Goal: Task Accomplishment & Management: Manage account settings

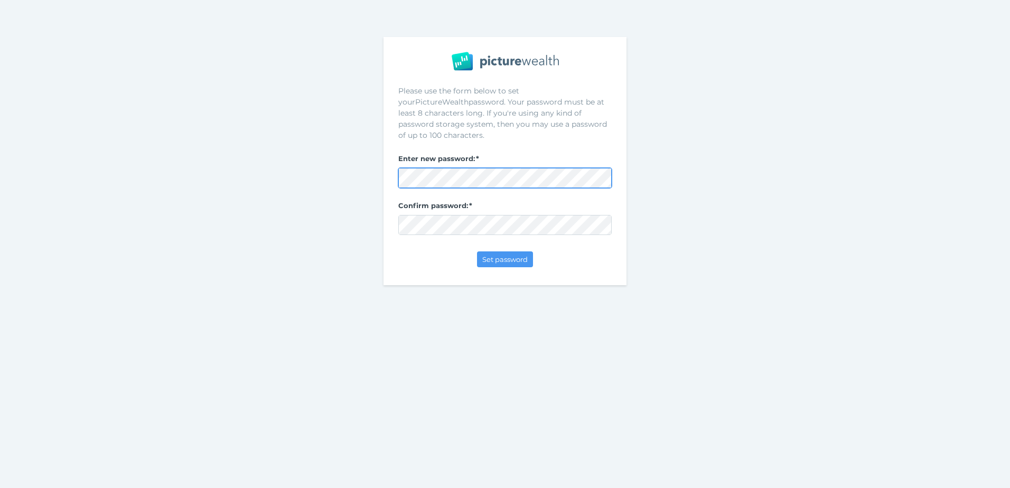
click at [0, 488] on com-1password-button at bounding box center [0, 488] width 0 height 0
click at [498, 255] on span "Set password" at bounding box center [505, 259] width 54 height 8
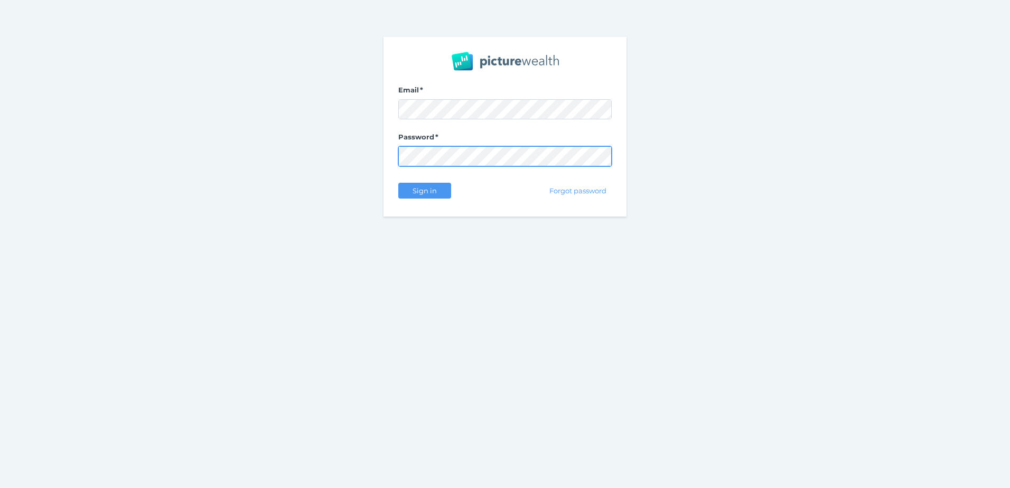
click at [0, 488] on com-1password-button at bounding box center [0, 488] width 0 height 0
click at [373, 203] on div "Email Password Sign in Forgot password" at bounding box center [505, 127] width 1010 height 254
click at [403, 194] on button "Sign in" at bounding box center [424, 191] width 53 height 16
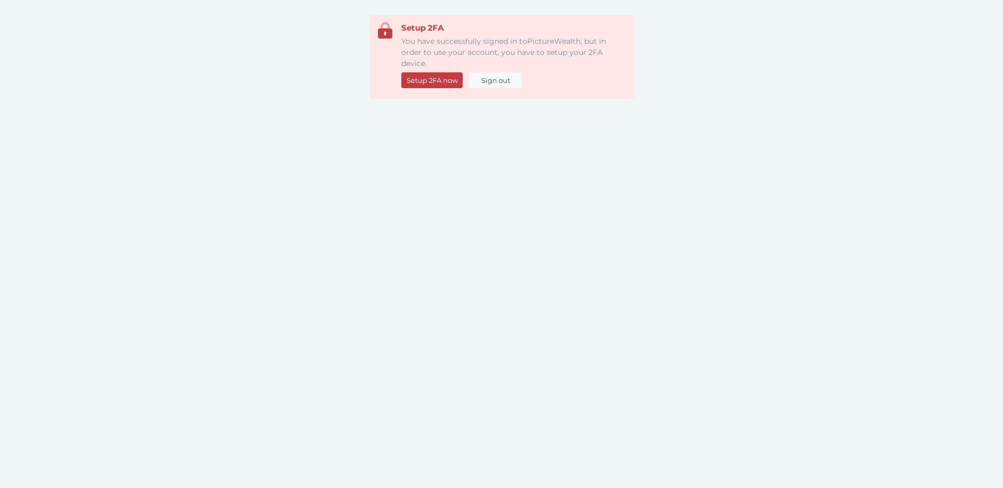
click at [433, 83] on span "Setup 2FA now" at bounding box center [432, 80] width 60 height 8
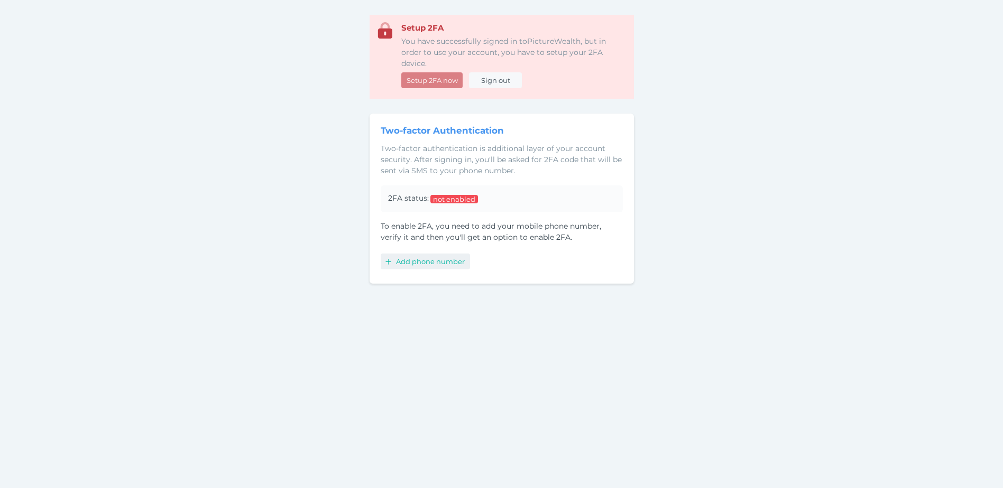
click at [414, 259] on span "Add phone number" at bounding box center [432, 261] width 76 height 8
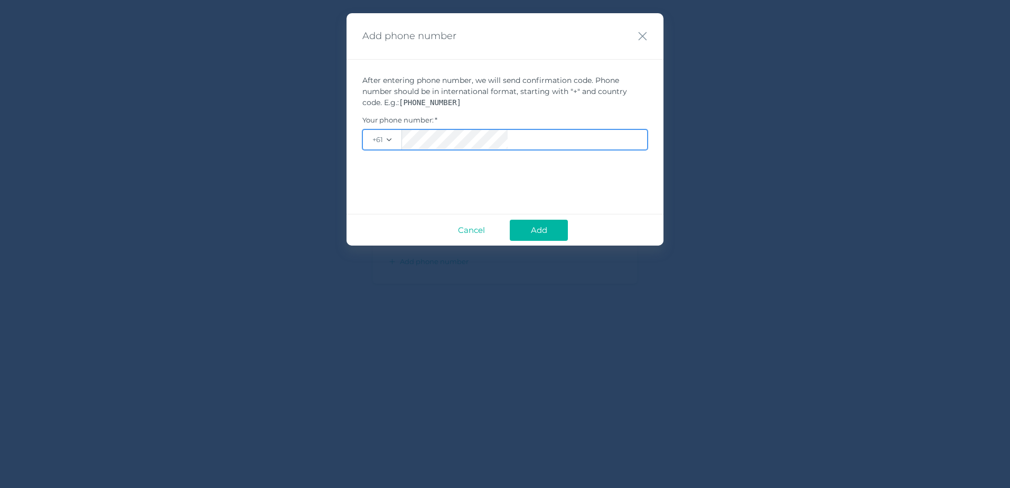
click at [510, 220] on button "Add" at bounding box center [539, 230] width 58 height 21
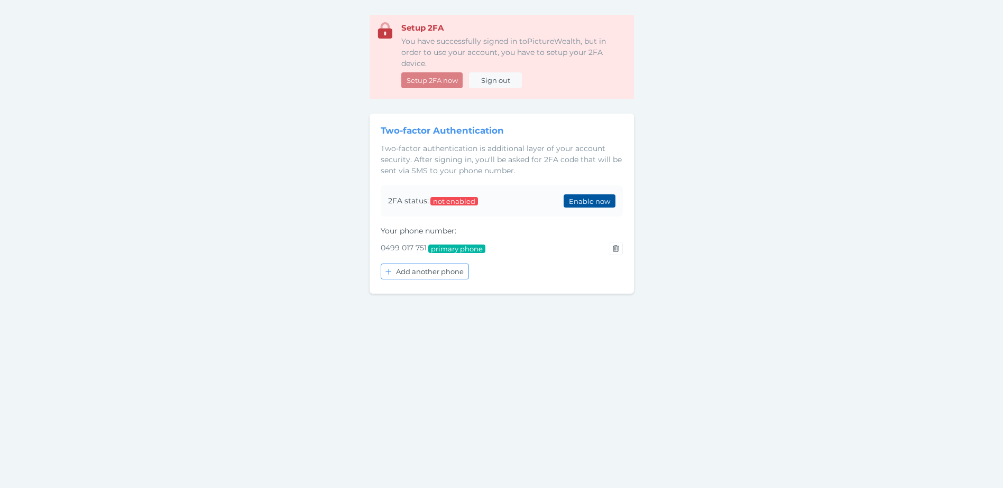
click at [595, 205] on span "Enable now" at bounding box center [589, 201] width 50 height 8
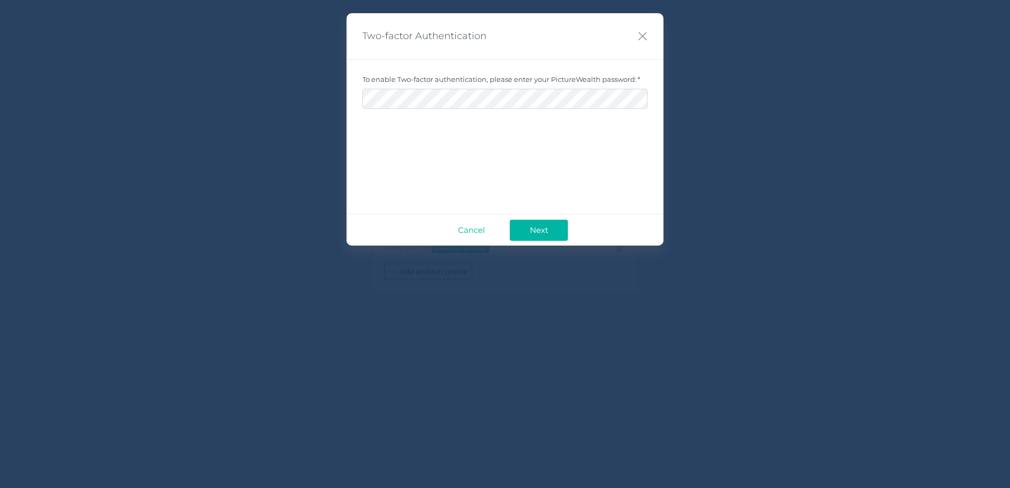
click at [489, 138] on div "Two-factor Authentication To enable Two-factor authentication, please enter you…" at bounding box center [505, 129] width 317 height 233
click at [482, 227] on span "Cancel" at bounding box center [472, 230] width 38 height 10
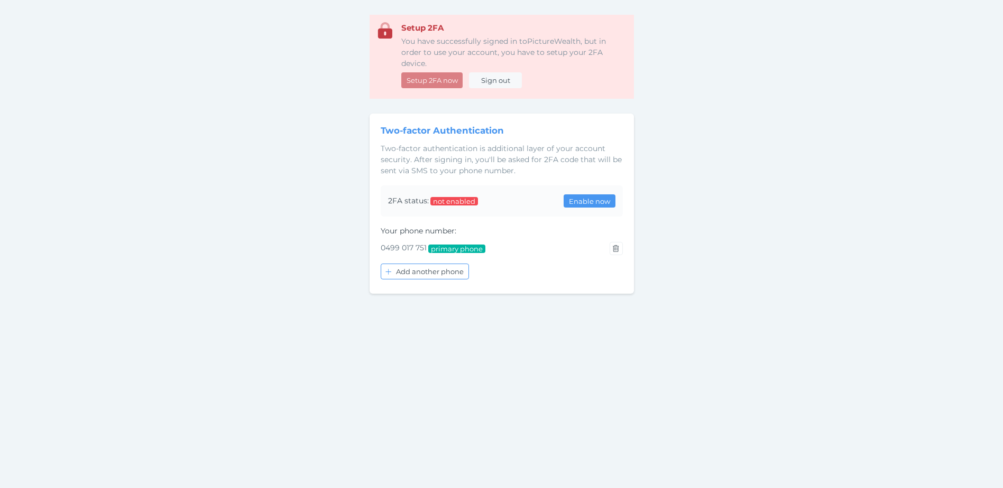
click at [271, 198] on div "Setup 2FA You have successfully signed in to PictureWealth , but in order to us…" at bounding box center [501, 259] width 1003 height 488
click at [251, 183] on div "Setup 2FA You have successfully signed in to PictureWealth , but in order to us…" at bounding box center [501, 259] width 1003 height 488
click at [578, 198] on span "Enable now" at bounding box center [589, 201] width 50 height 8
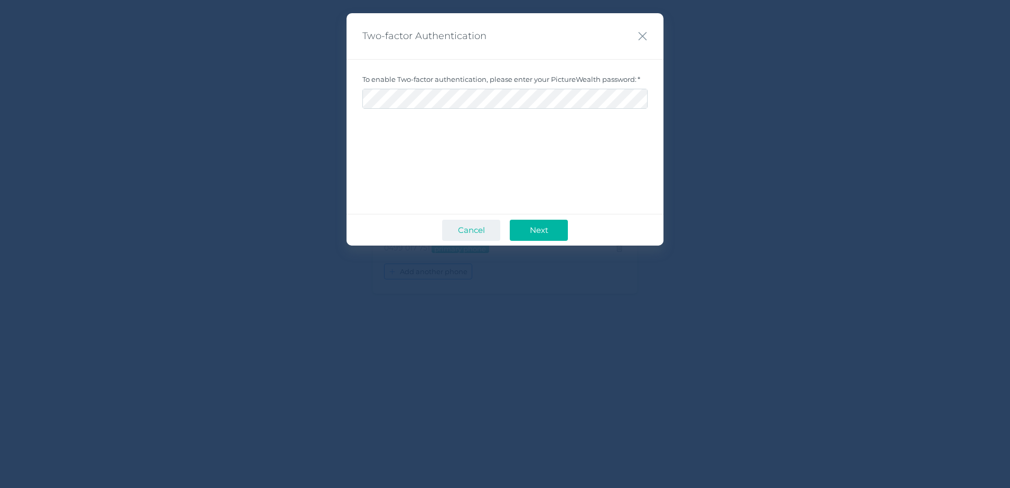
click at [484, 231] on span "Cancel" at bounding box center [472, 230] width 38 height 10
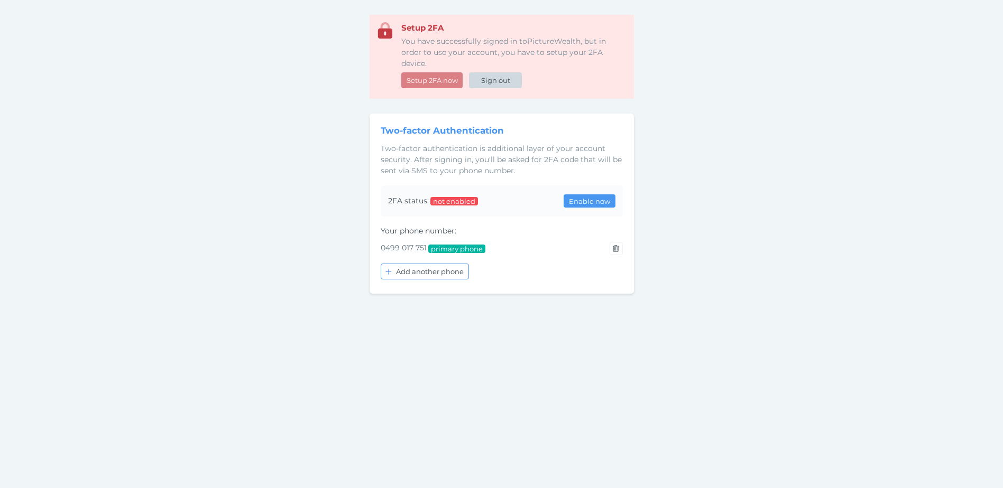
click at [498, 81] on span "Sign out" at bounding box center [495, 80] width 38 height 8
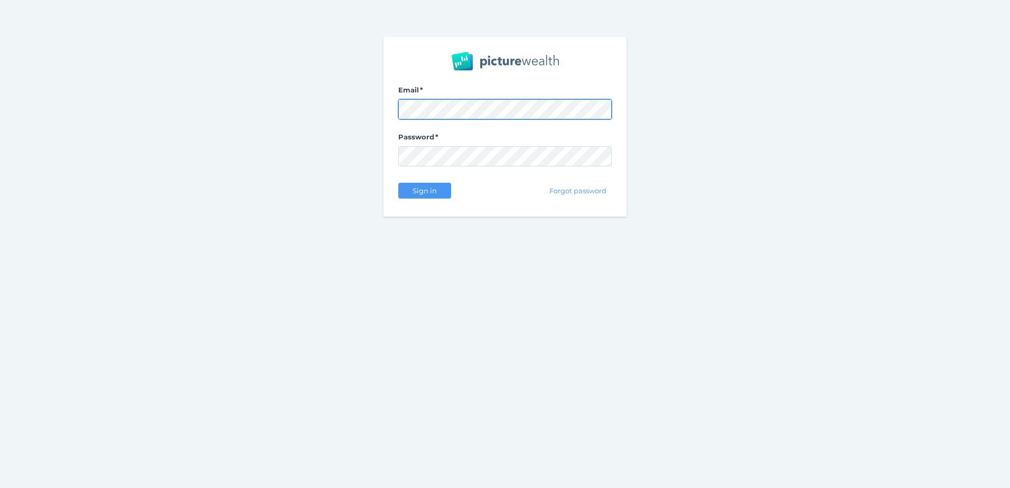
click at [0, 488] on com-1password-button at bounding box center [0, 488] width 0 height 0
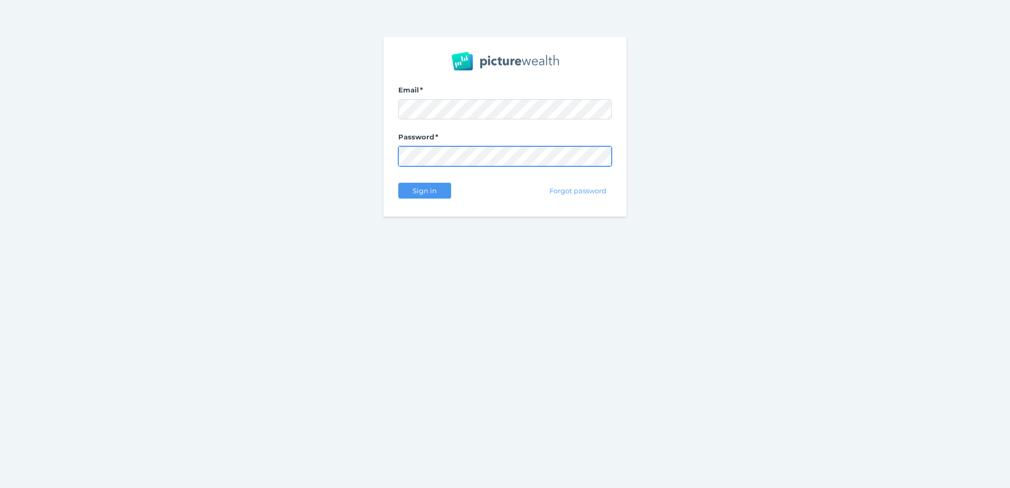
click at [0, 488] on com-1password-button at bounding box center [0, 488] width 0 height 0
click at [716, 169] on div "Email Password Sign in Forgot password" at bounding box center [505, 127] width 1010 height 254
click at [581, 196] on button "Forgot password" at bounding box center [578, 191] width 67 height 16
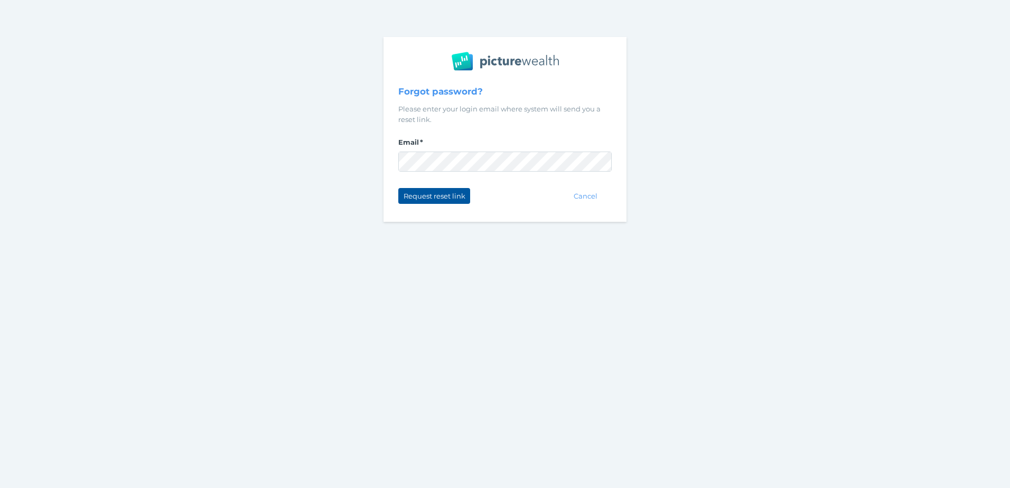
click at [438, 202] on button "Request reset link" at bounding box center [434, 196] width 72 height 16
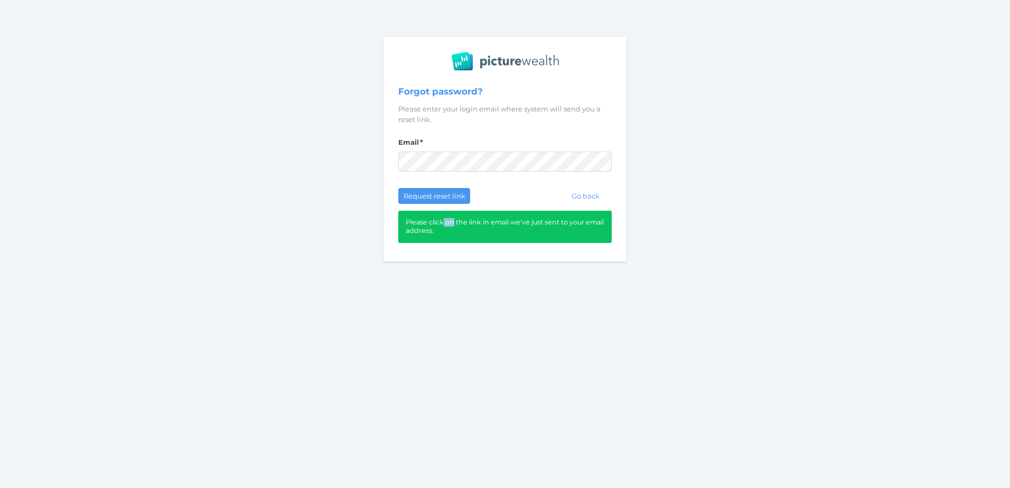
drag, startPoint x: 448, startPoint y: 220, endPoint x: 461, endPoint y: 220, distance: 13.2
click at [461, 220] on div "Please click on the link in email we've just sent to your email address." at bounding box center [505, 227] width 214 height 32
drag, startPoint x: 461, startPoint y: 220, endPoint x: 482, endPoint y: 224, distance: 21.6
click at [482, 224] on div "Please click on the link in email we've just sent to your email address." at bounding box center [505, 227] width 214 height 32
drag, startPoint x: 482, startPoint y: 224, endPoint x: 481, endPoint y: 239, distance: 14.8
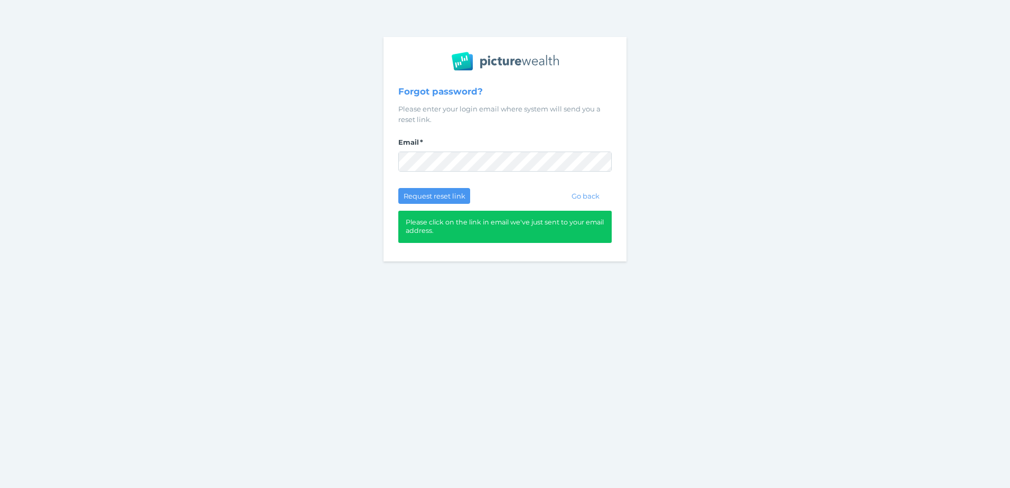
click at [481, 240] on div "Please click on the link in email we've just sent to your email address." at bounding box center [505, 227] width 214 height 32
click at [586, 200] on span "Go back" at bounding box center [585, 196] width 37 height 8
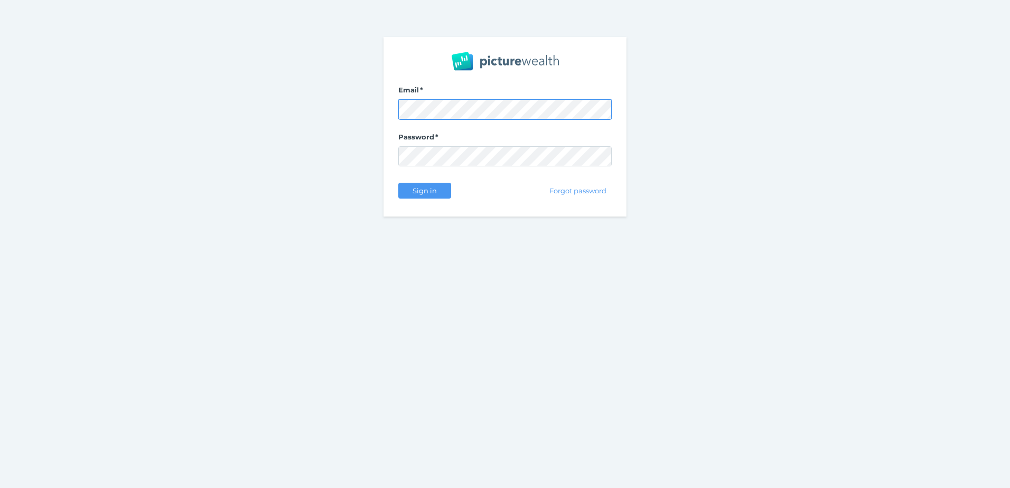
click at [0, 488] on com-1password-button at bounding box center [0, 488] width 0 height 0
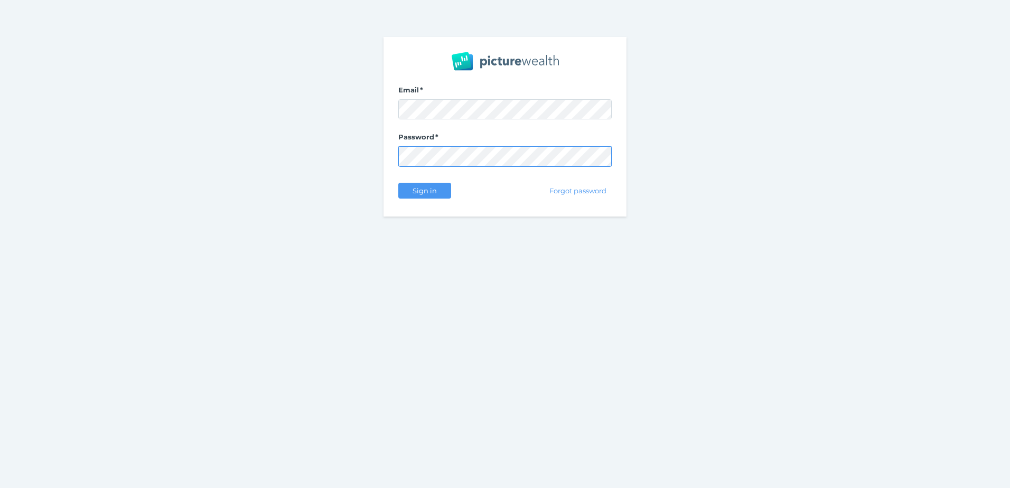
click at [0, 488] on com-1password-button at bounding box center [0, 488] width 0 height 0
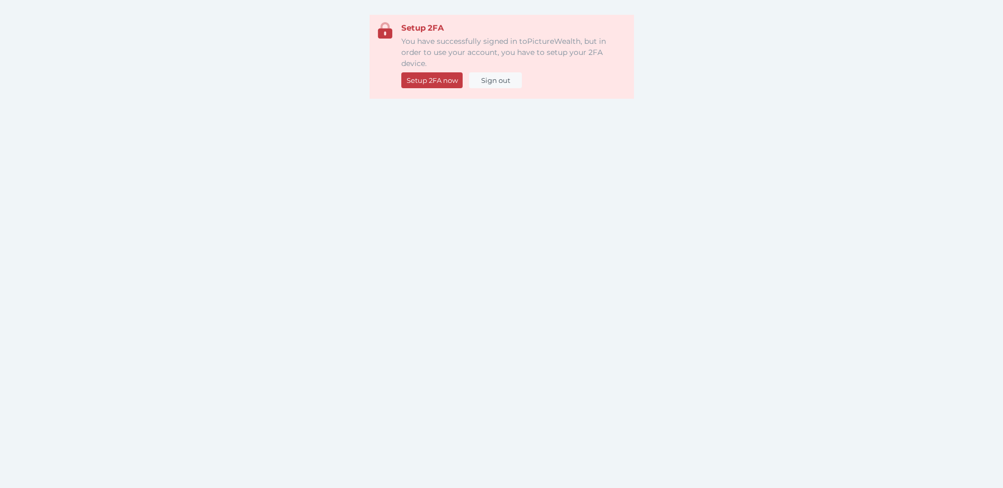
click at [430, 82] on span "Setup 2FA now" at bounding box center [432, 80] width 60 height 8
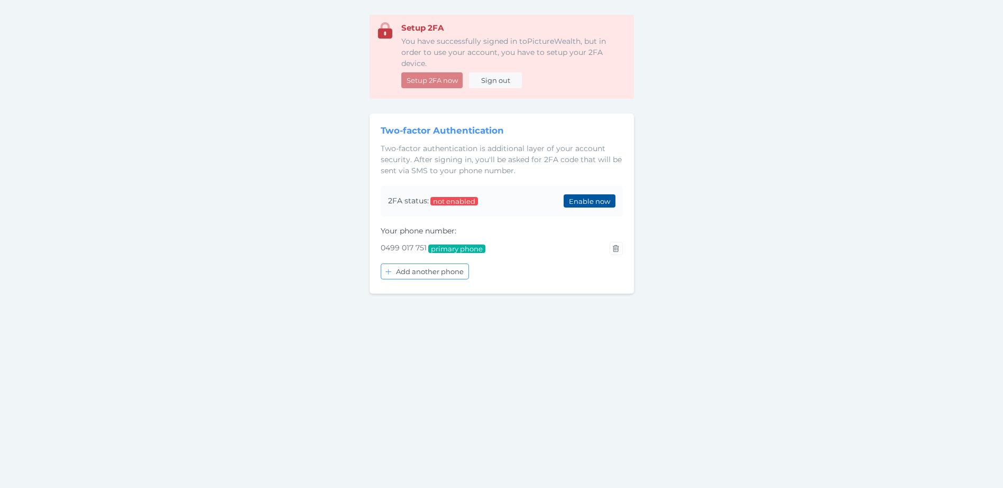
click at [581, 202] on span "Enable now" at bounding box center [589, 201] width 50 height 8
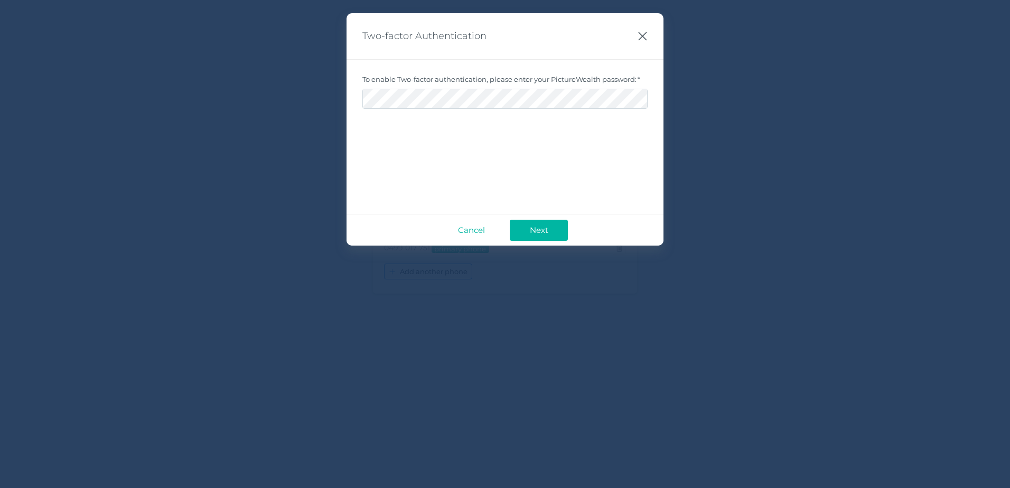
click at [641, 38] on icon "button" at bounding box center [643, 36] width 10 height 13
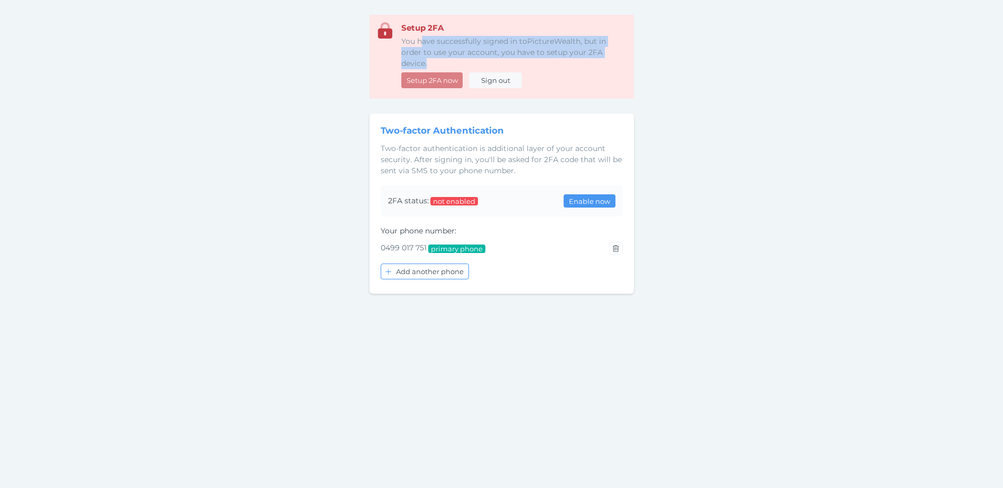
drag, startPoint x: 421, startPoint y: 41, endPoint x: 484, endPoint y: 63, distance: 66.2
click at [484, 63] on p "You have successfully signed in to PictureWealth , but in order to use your acc…" at bounding box center [513, 52] width 225 height 33
click at [343, 156] on div "Setup 2FA You have successfully signed in to PictureWealth , but in order to us…" at bounding box center [501, 259] width 1003 height 488
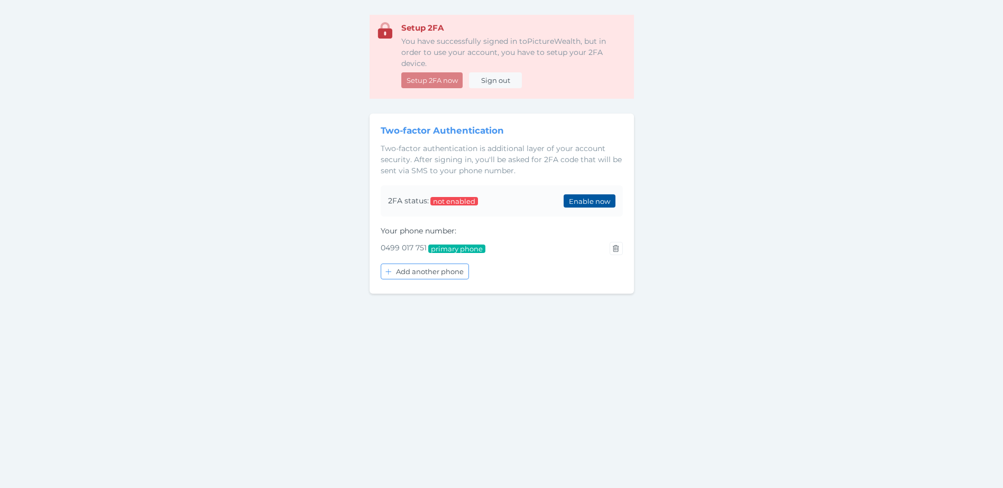
click at [581, 200] on span "Enable now" at bounding box center [589, 201] width 50 height 8
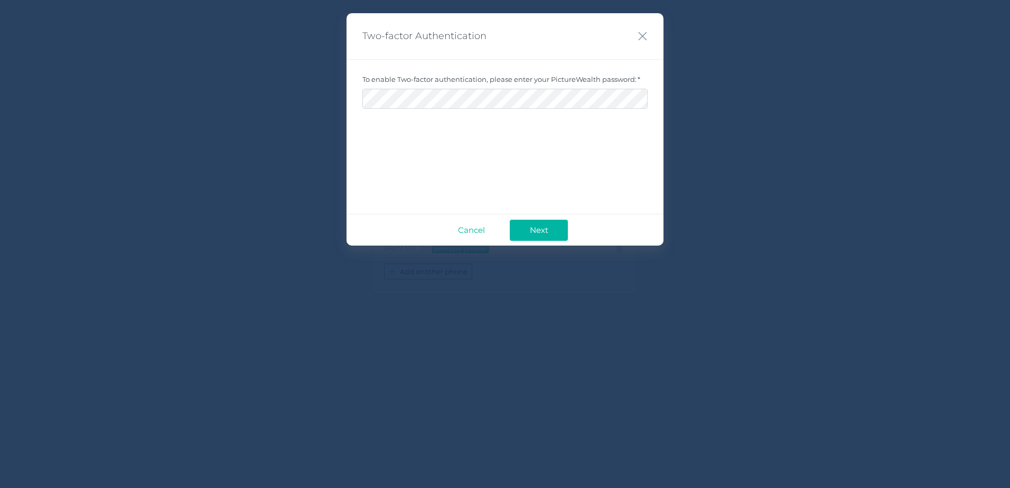
click at [958, 89] on div "Two-factor Authentication To enable Two-factor authentication, please enter you…" at bounding box center [505, 244] width 1010 height 488
click at [477, 226] on span "Cancel" at bounding box center [472, 230] width 38 height 10
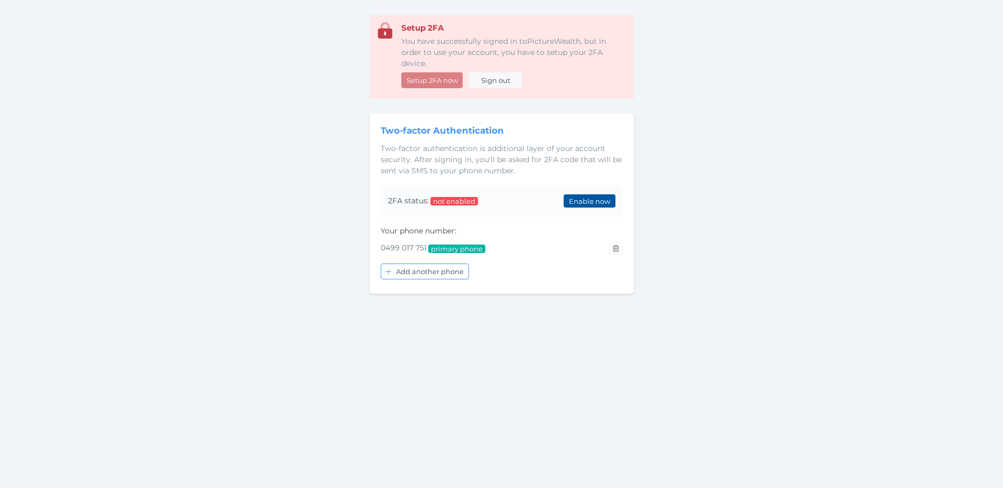
click at [602, 203] on span "Enable now" at bounding box center [589, 201] width 50 height 8
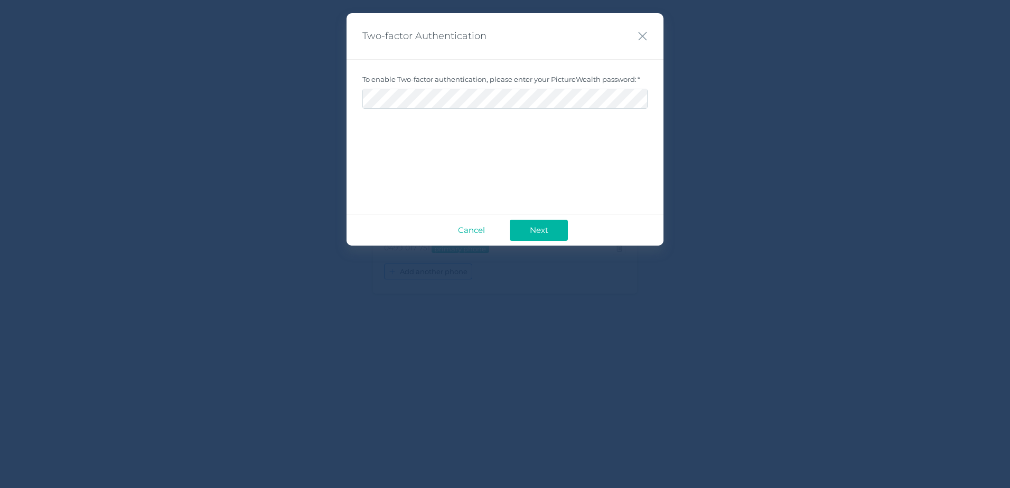
click at [549, 274] on div "Two-factor Authentication To enable Two-factor authentication, please enter you…" at bounding box center [505, 244] width 1010 height 488
click at [474, 232] on span "Cancel" at bounding box center [472, 230] width 38 height 10
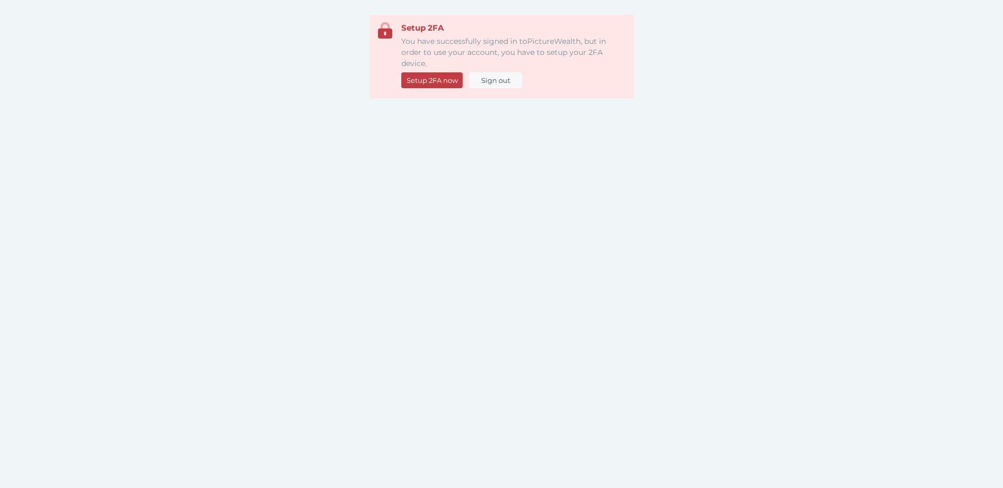
drag, startPoint x: 518, startPoint y: 69, endPoint x: 502, endPoint y: 72, distance: 17.1
click at [502, 72] on div "Setup 2FA now Sign out" at bounding box center [513, 80] width 225 height 22
click at [501, 73] on button "Sign out" at bounding box center [495, 80] width 53 height 16
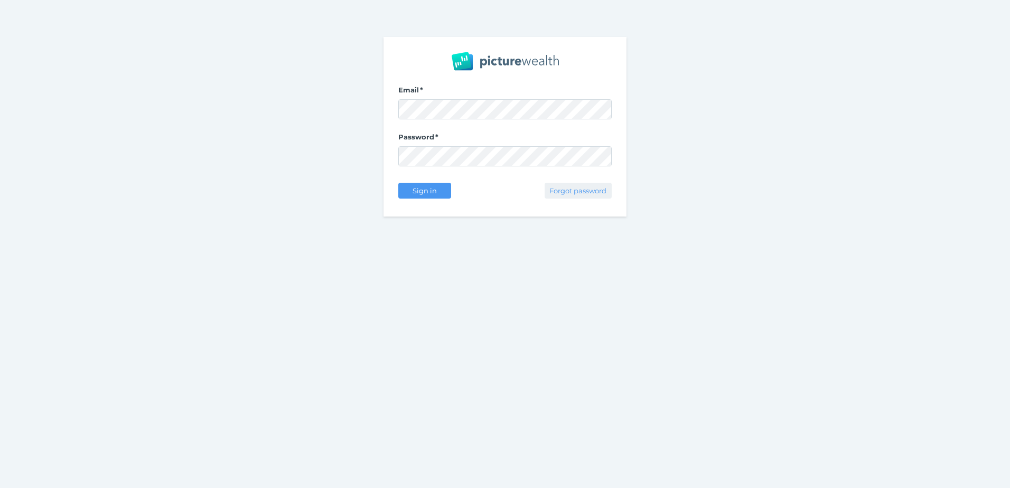
click at [563, 191] on span "Forgot password" at bounding box center [578, 191] width 66 height 8
click at [0, 488] on com-1password-button at bounding box center [0, 488] width 0 height 0
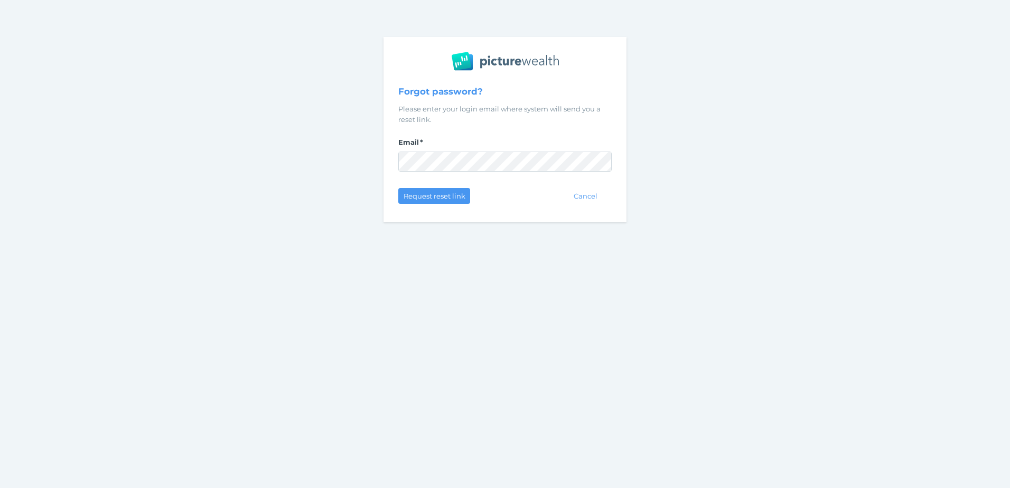
click at [0, 488] on com-1password-button at bounding box center [0, 488] width 0 height 0
click at [427, 197] on span "Request reset link" at bounding box center [434, 196] width 71 height 8
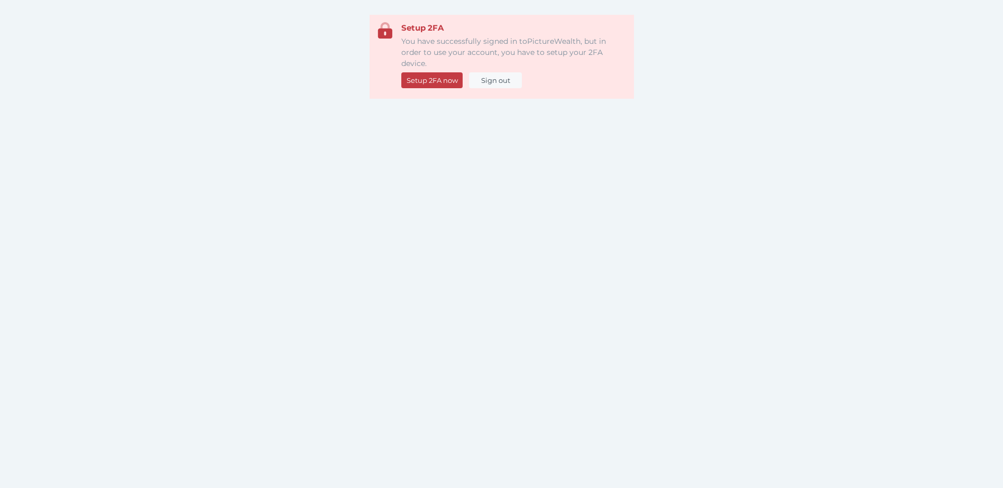
click at [420, 83] on span "Setup 2FA now" at bounding box center [432, 80] width 60 height 8
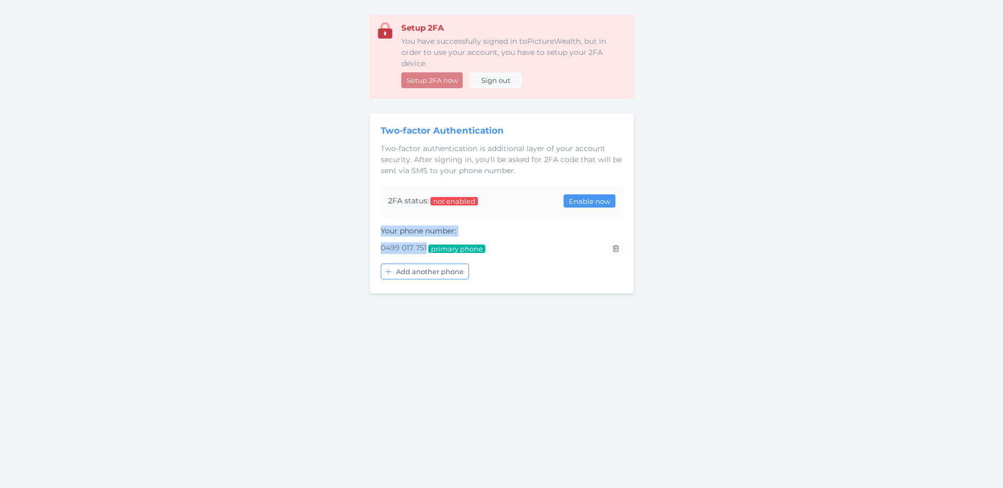
drag, startPoint x: 380, startPoint y: 233, endPoint x: 427, endPoint y: 251, distance: 50.5
click at [427, 251] on div "Your phone number : 0499 017 751 primary phone Add another phone" at bounding box center [501, 254] width 242 height 57
click at [329, 199] on div "Setup 2FA You have successfully signed in to PictureWealth , but in order to us…" at bounding box center [501, 259] width 1003 height 488
click at [577, 200] on span "Enable now" at bounding box center [589, 201] width 50 height 8
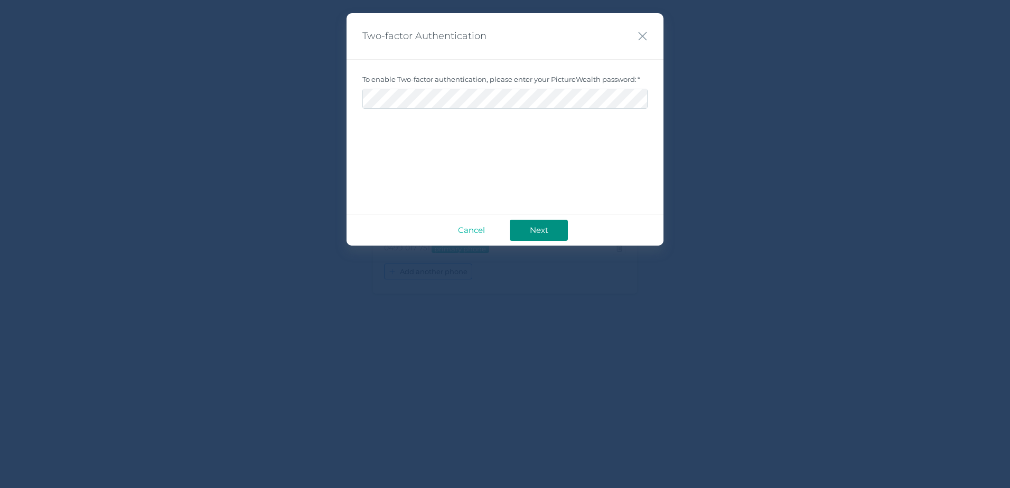
click at [544, 226] on span "Next" at bounding box center [539, 230] width 29 height 10
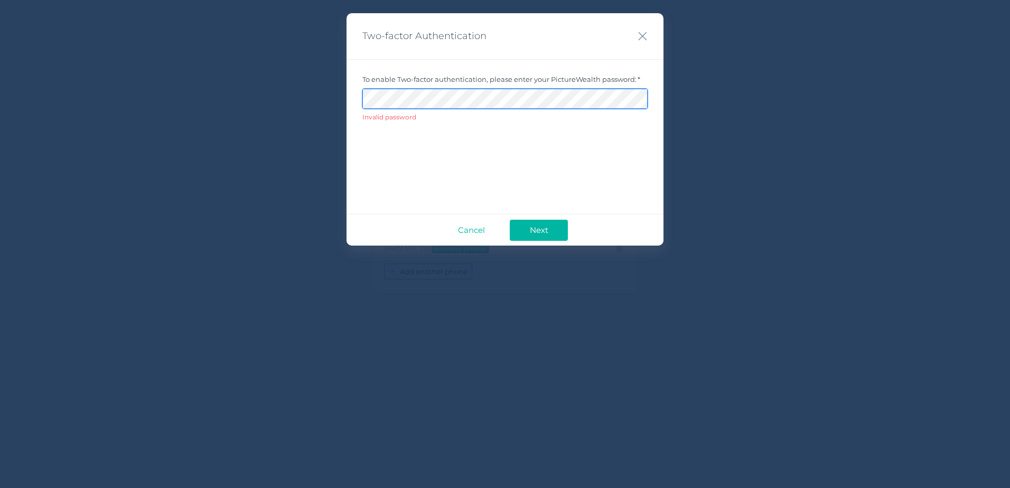
click at [274, 89] on div "Two-factor Authentication To enable Two-factor authentication, please enter you…" at bounding box center [505, 244] width 1010 height 488
click at [510, 220] on button "Next" at bounding box center [539, 230] width 58 height 21
click at [353, 94] on div "To enable Two-factor authentication, please enter your PictureWealth password: …" at bounding box center [505, 101] width 317 height 84
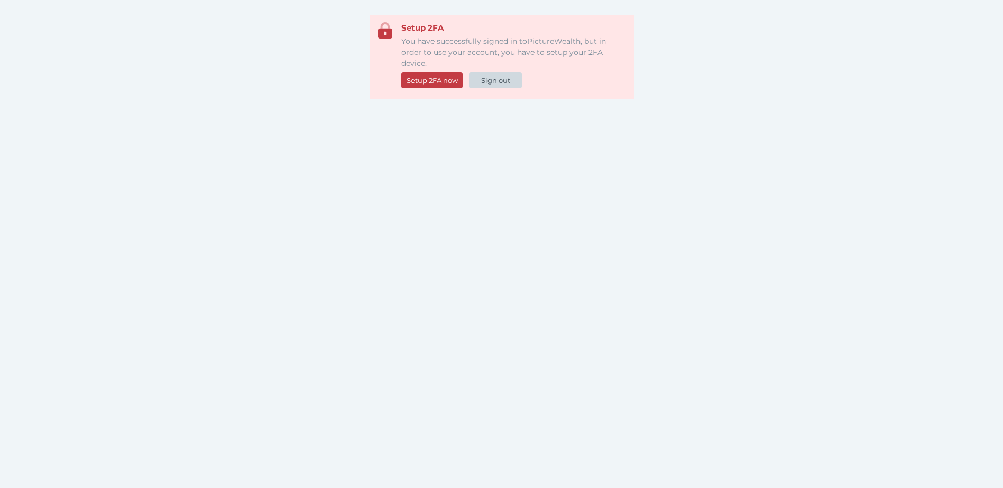
click at [495, 81] on span "Sign out" at bounding box center [495, 80] width 38 height 8
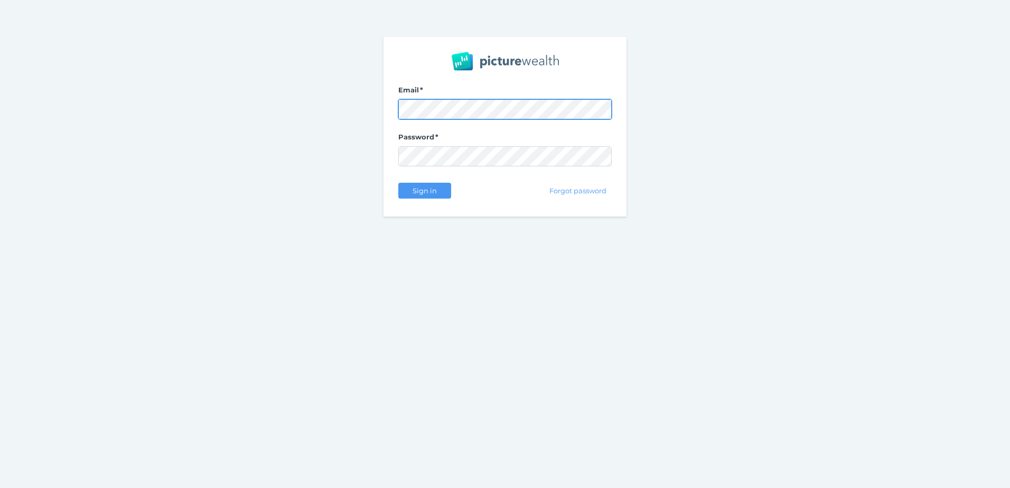
click at [0, 488] on com-1password-button at bounding box center [0, 488] width 0 height 0
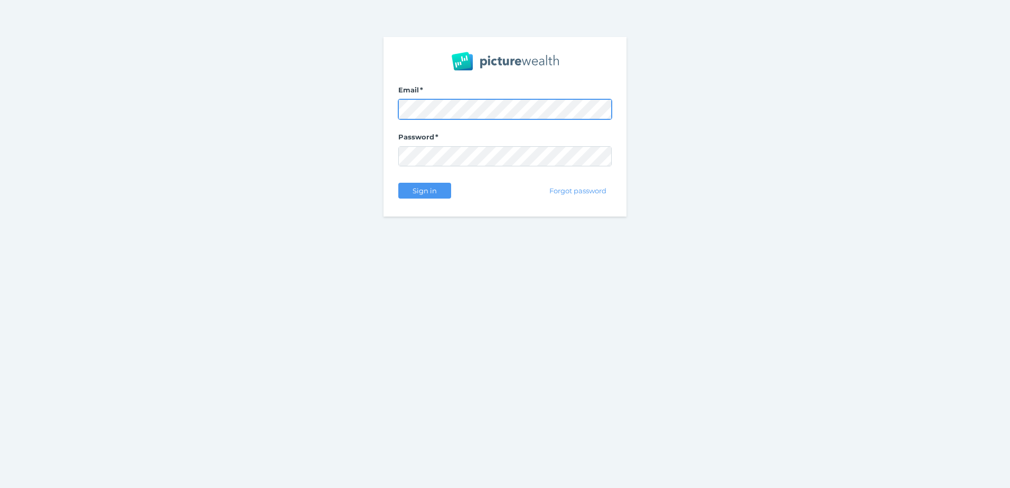
click at [0, 488] on com-1password-button at bounding box center [0, 488] width 0 height 0
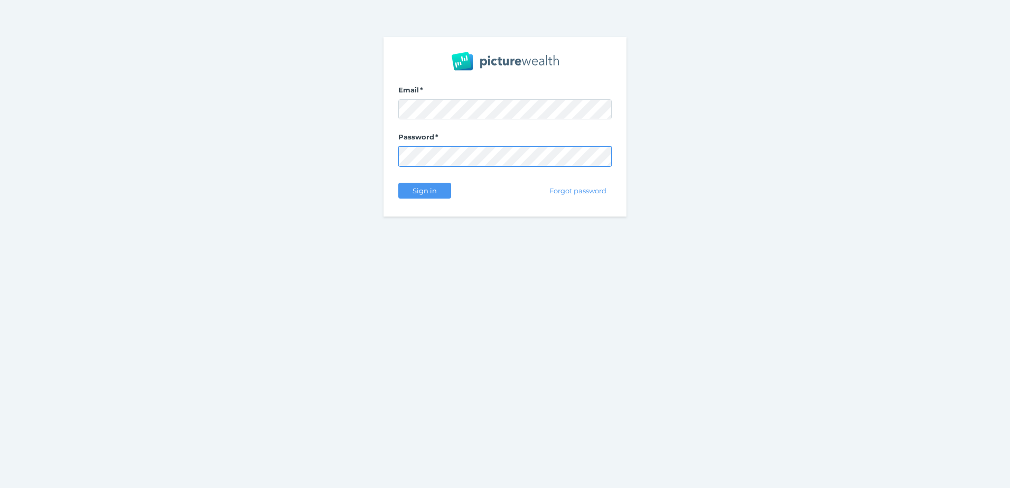
click at [398, 183] on button "Sign in" at bounding box center [424, 191] width 53 height 16
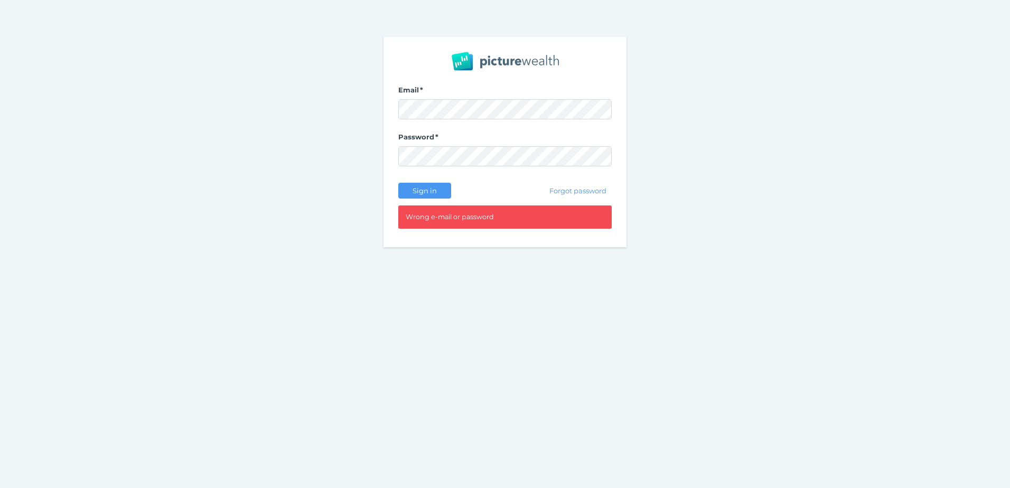
click at [774, 170] on div "Email Password Sign in Forgot password Wrong e-mail or password" at bounding box center [505, 142] width 1010 height 284
drag, startPoint x: 328, startPoint y: 178, endPoint x: 397, endPoint y: 164, distance: 70.1
click at [328, 178] on div "Email Password Sign in Forgot password Wrong e-mail or password" at bounding box center [505, 142] width 1010 height 284
click at [438, 189] on span "Sign in" at bounding box center [424, 191] width 33 height 8
click at [515, 184] on div "Forgot password" at bounding box center [539, 191] width 146 height 22
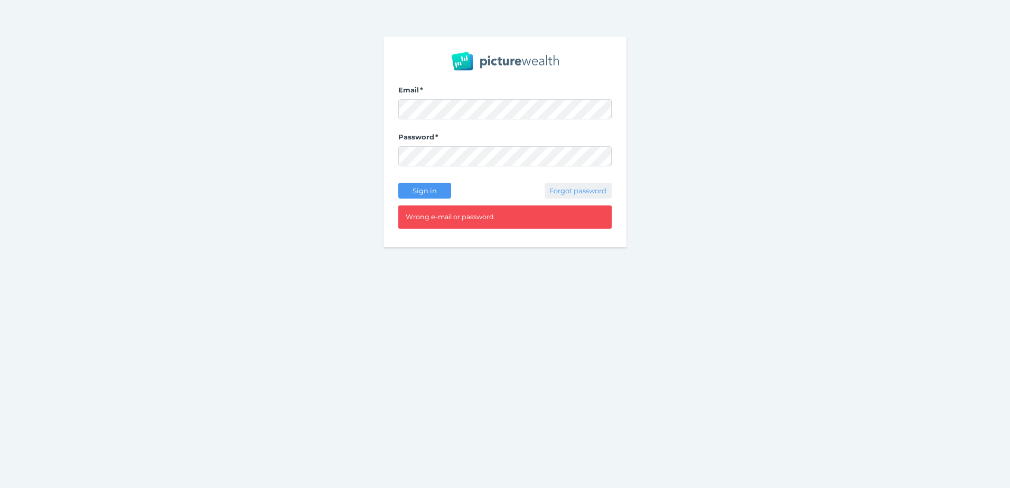
click at [570, 192] on span "Forgot password" at bounding box center [578, 191] width 66 height 8
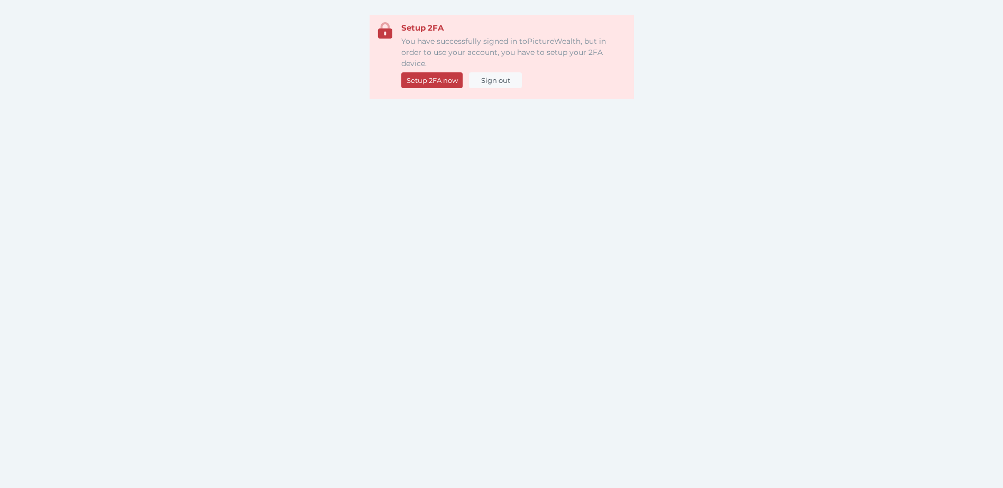
click at [412, 82] on span "Setup 2FA now" at bounding box center [432, 80] width 60 height 8
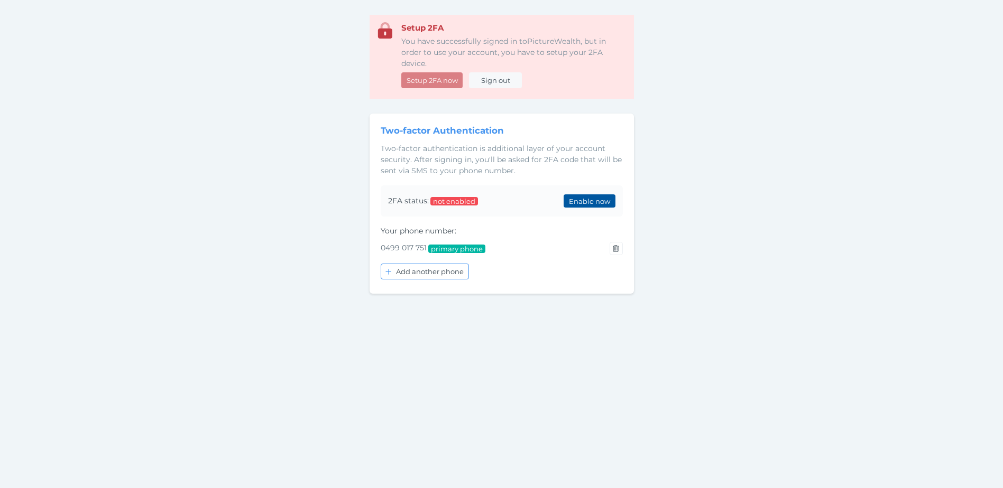
click at [568, 206] on button "Enable now" at bounding box center [588, 200] width 51 height 13
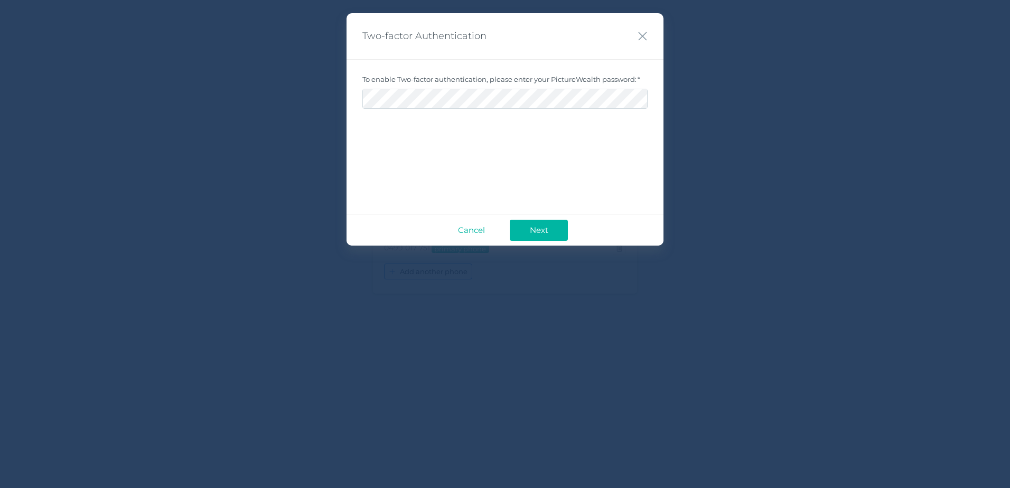
click at [510, 220] on button "Next" at bounding box center [539, 230] width 58 height 21
click at [474, 231] on span "Cancel" at bounding box center [472, 230] width 38 height 10
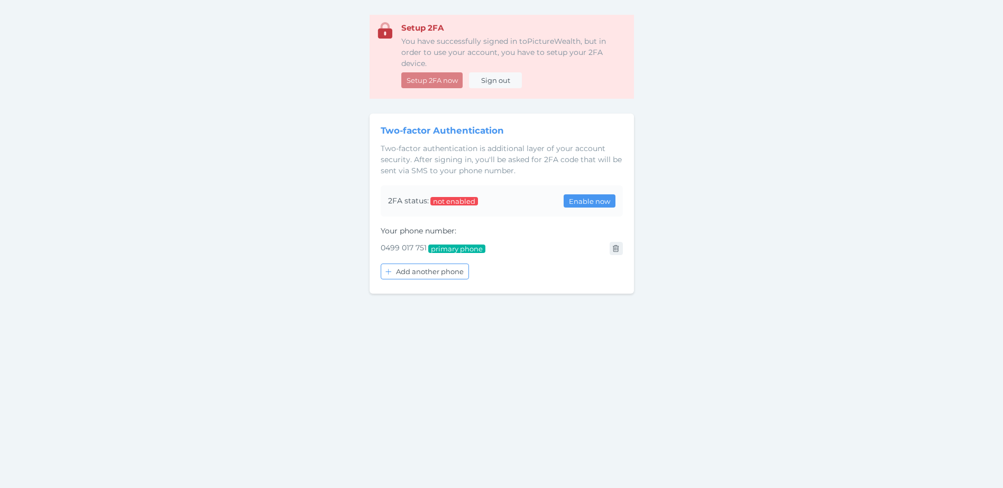
click at [620, 255] on button "button" at bounding box center [615, 248] width 13 height 13
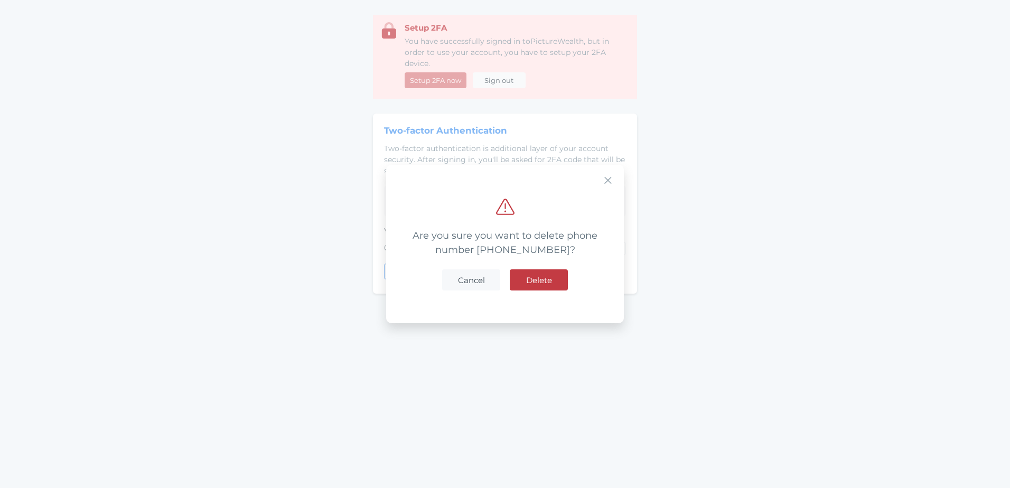
click at [562, 283] on button "Delete" at bounding box center [539, 280] width 58 height 21
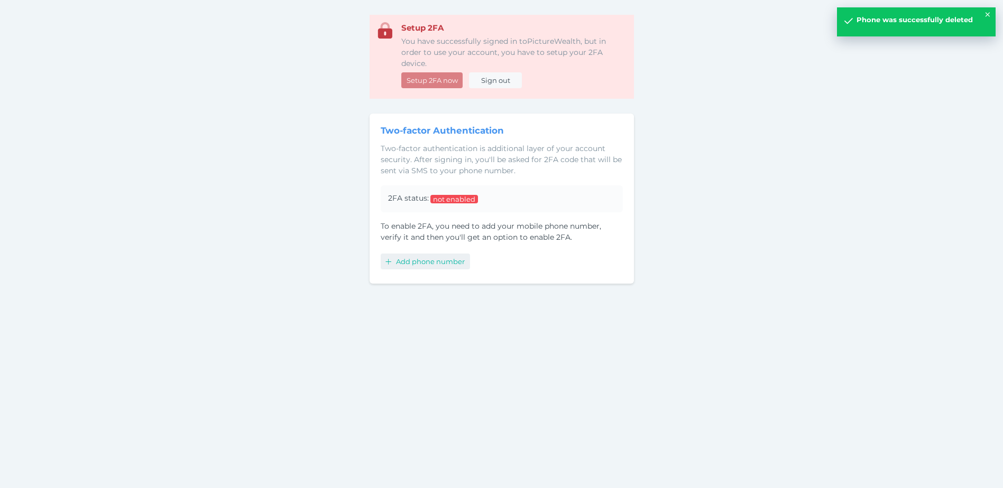
click at [441, 265] on span "Add phone number" at bounding box center [432, 261] width 76 height 8
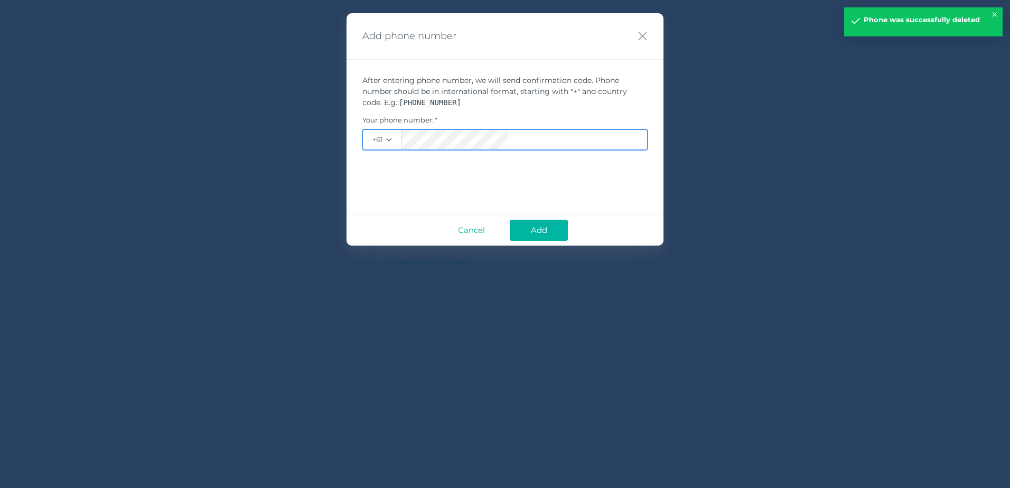
click at [510, 220] on button "Add" at bounding box center [539, 230] width 58 height 21
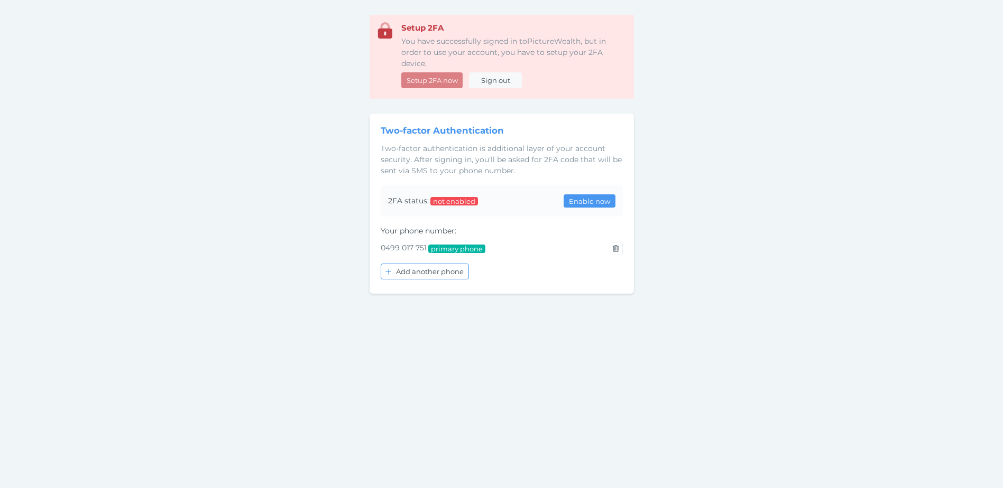
click at [711, 205] on div "Setup 2FA You have successfully signed in to PictureWealth , but in order to us…" at bounding box center [501, 259] width 1003 height 488
click at [607, 202] on span "Enable now" at bounding box center [589, 201] width 50 height 8
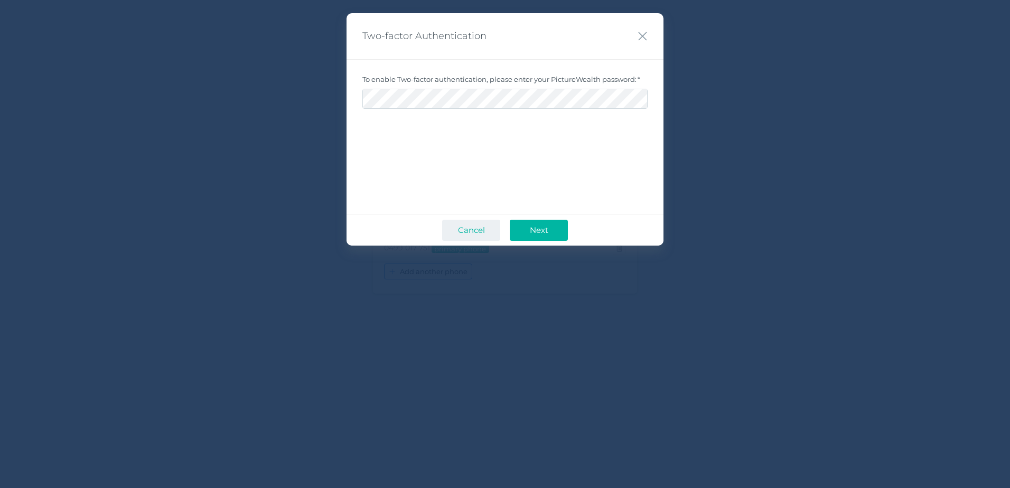
click at [481, 227] on span "Cancel" at bounding box center [472, 230] width 38 height 10
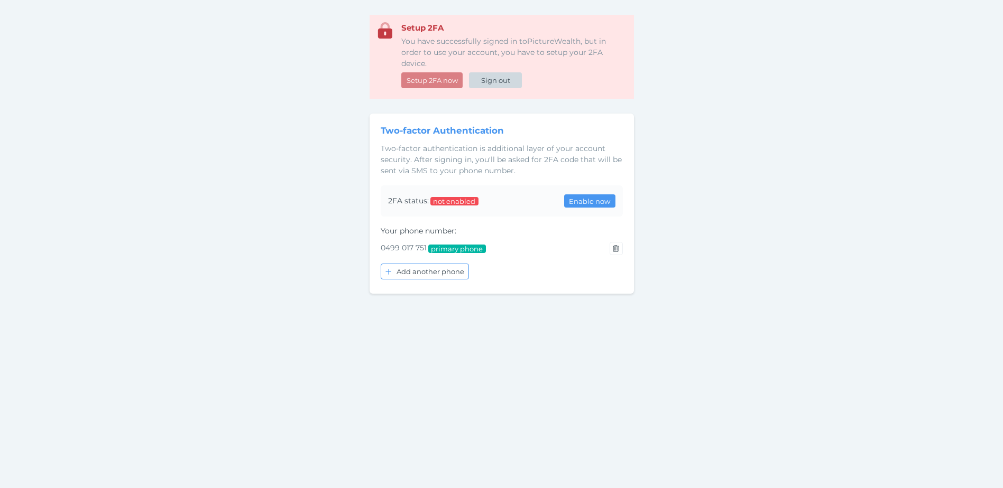
click at [483, 85] on button "Sign out" at bounding box center [495, 80] width 53 height 16
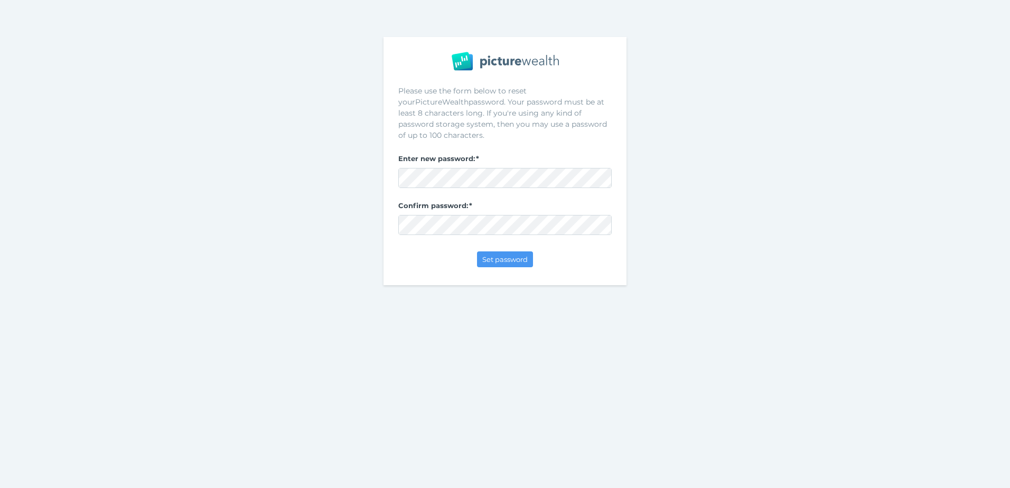
click at [734, 178] on div "Please use the form below to reset your PictureWealth password. Your password m…" at bounding box center [505, 161] width 1010 height 322
click at [516, 255] on span "Set password" at bounding box center [505, 259] width 54 height 8
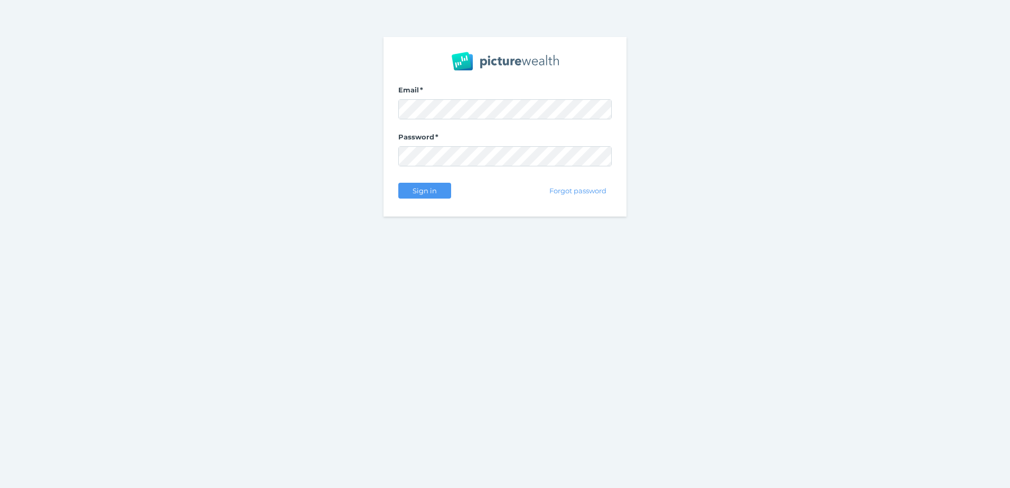
click at [294, 143] on div "Email Password Sign in Forgot password" at bounding box center [505, 127] width 1010 height 254
click at [412, 187] on span "Sign in" at bounding box center [424, 191] width 33 height 8
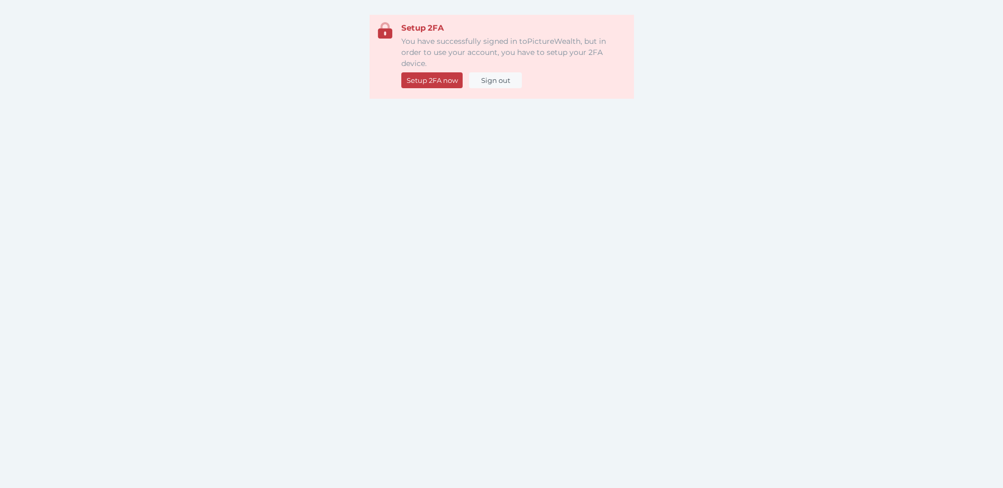
click at [842, 154] on div "Setup 2FA You have successfully signed in to PictureWealth , but in order to us…" at bounding box center [501, 259] width 1003 height 488
click at [429, 84] on span "Setup 2FA now" at bounding box center [432, 80] width 60 height 8
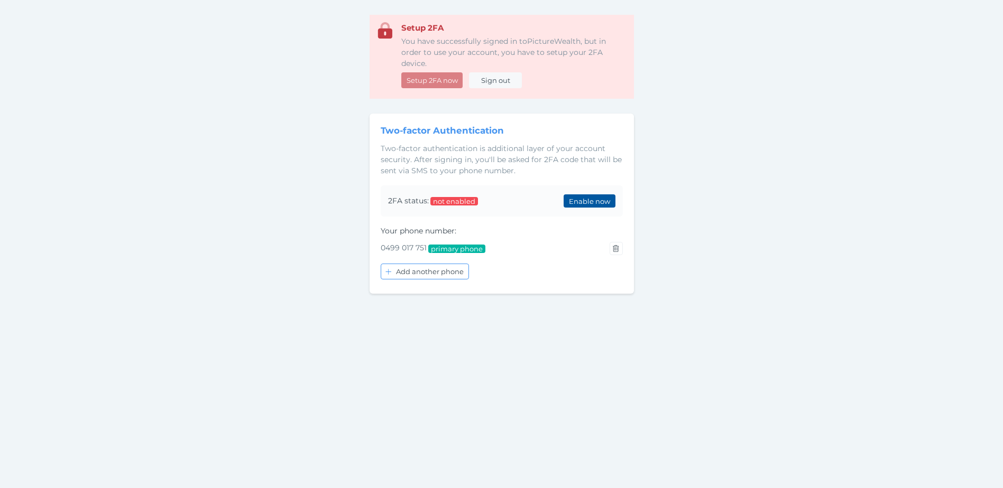
click at [584, 200] on span "Enable now" at bounding box center [589, 201] width 50 height 8
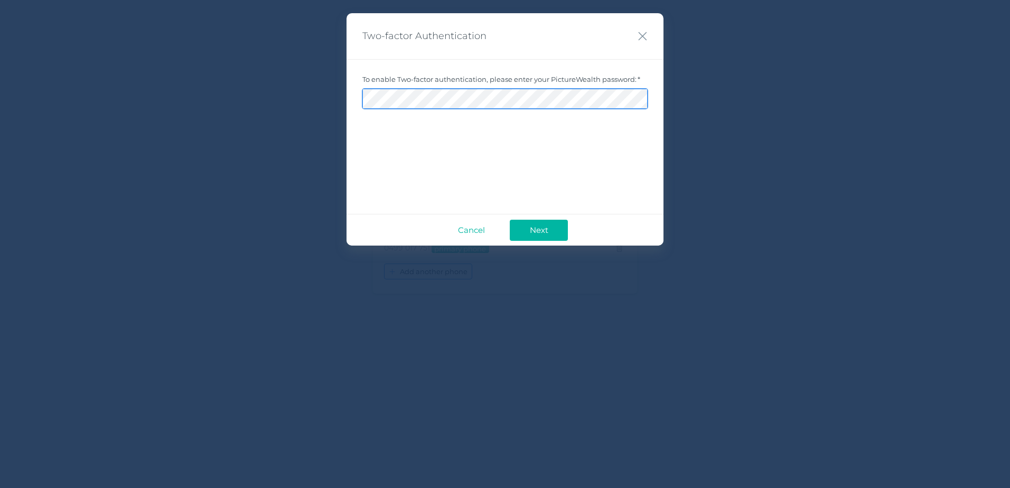
click at [510, 220] on button "Next" at bounding box center [539, 230] width 58 height 21
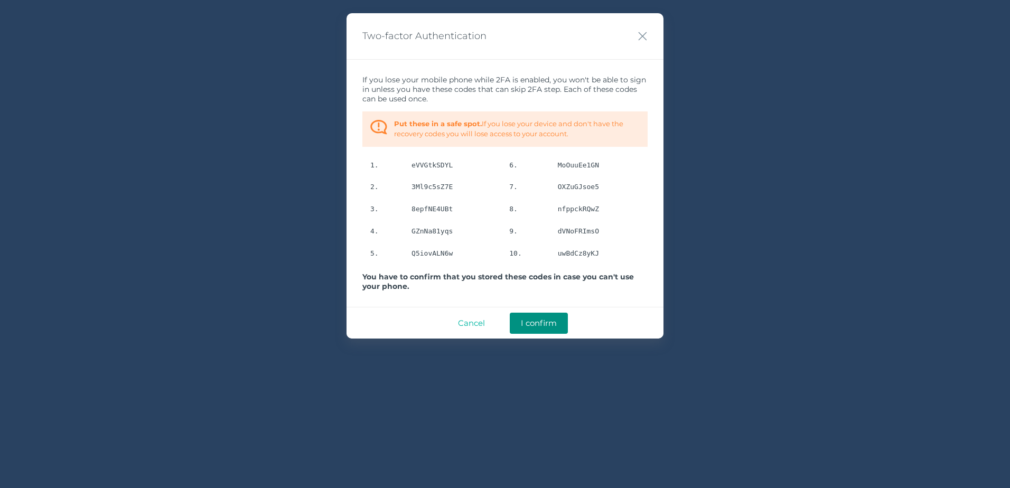
click at [534, 316] on button "I confirm" at bounding box center [539, 323] width 58 height 21
